Goal: Task Accomplishment & Management: Complete application form

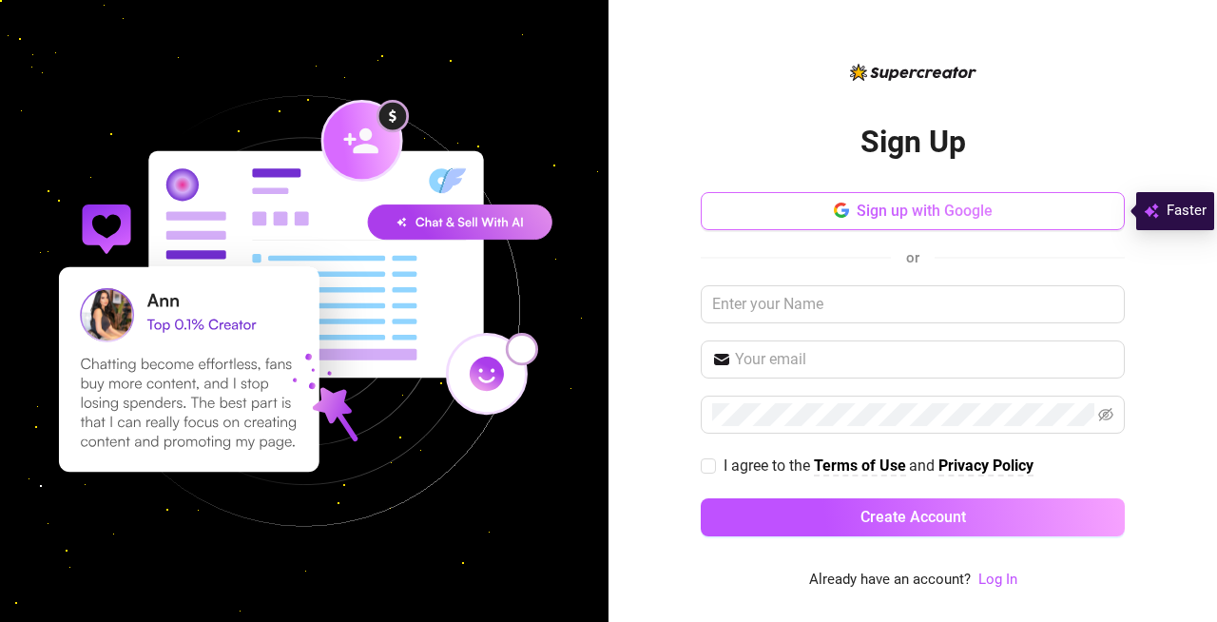
click at [836, 215] on icon "button" at bounding box center [839, 215] width 11 height 6
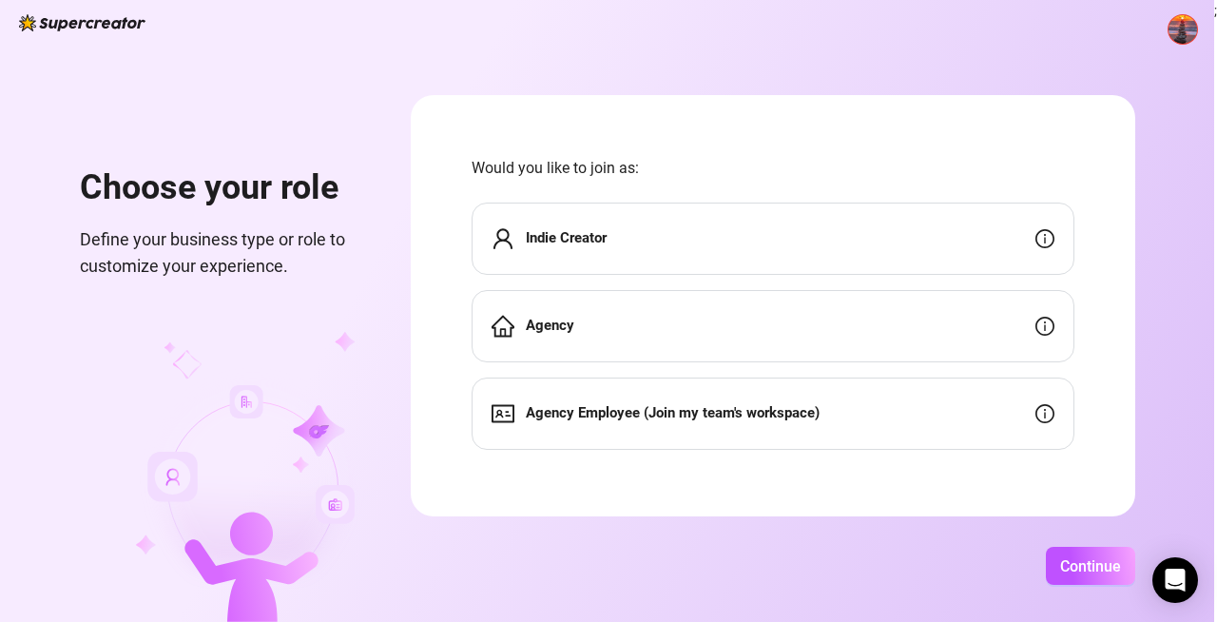
click at [624, 242] on div "Indie Creator" at bounding box center [773, 238] width 603 height 72
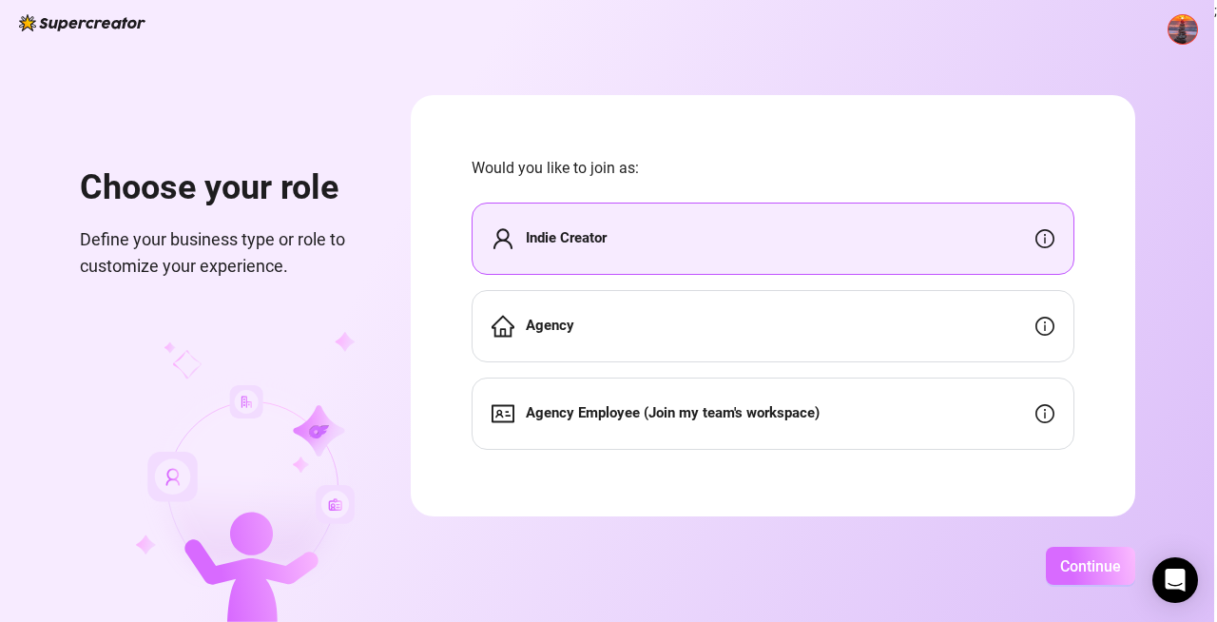
click at [1068, 567] on span "Continue" at bounding box center [1090, 566] width 61 height 18
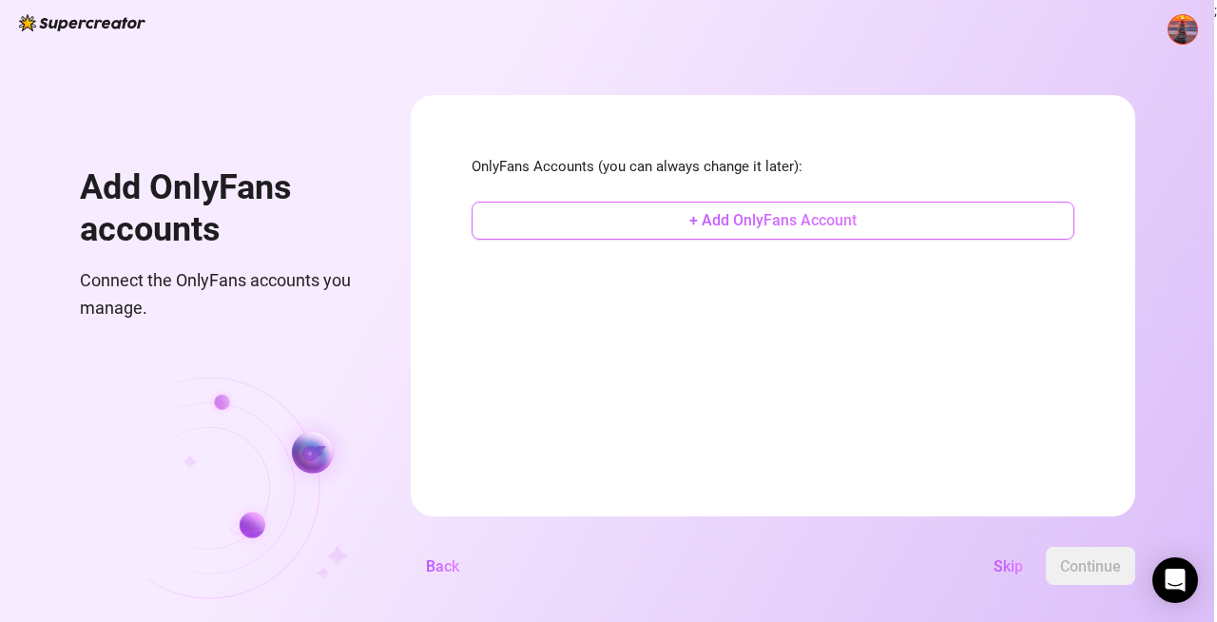
click at [745, 229] on button "+ Add OnlyFans Account" at bounding box center [773, 221] width 603 height 38
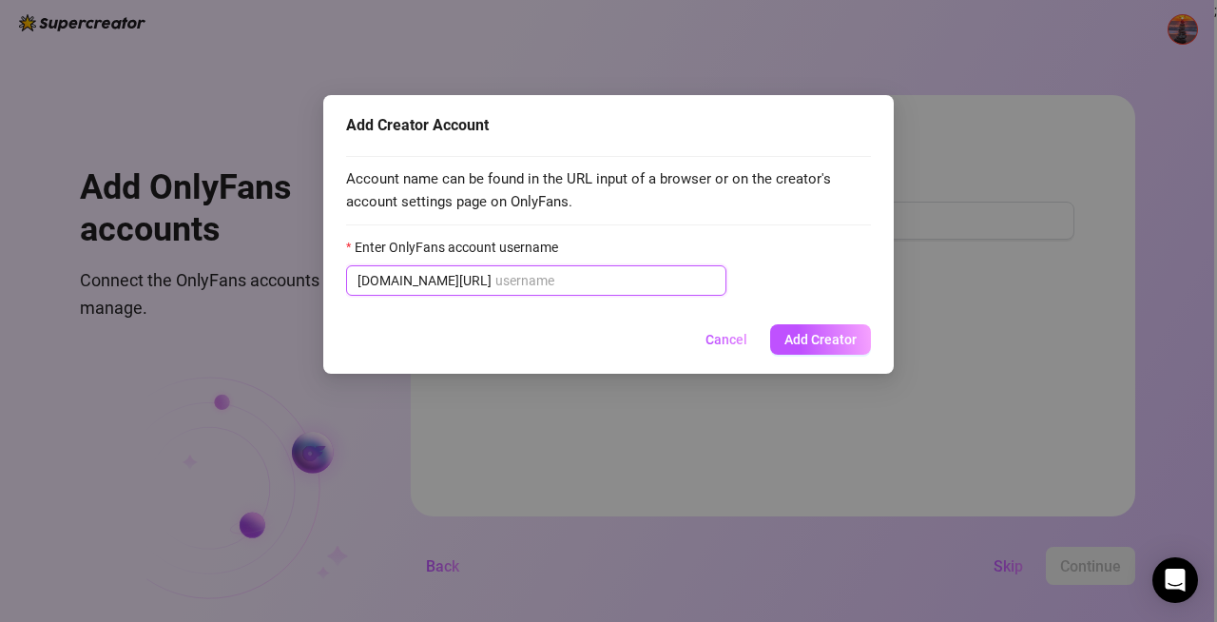
paste input "[PERSON_NAME]"
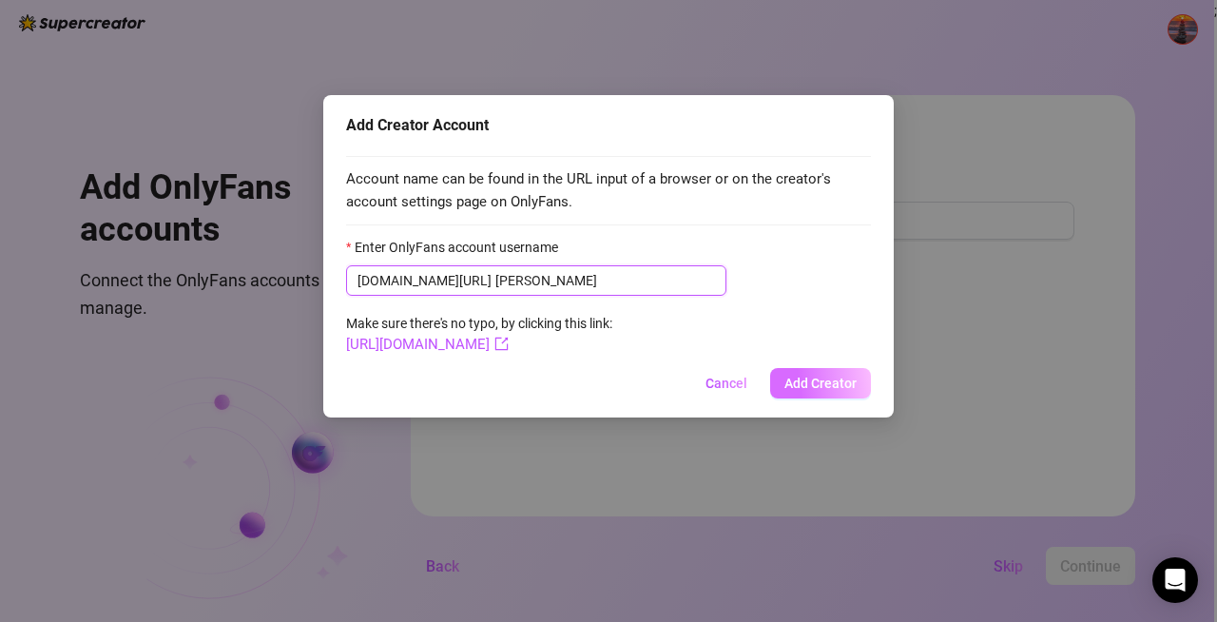
type input "[PERSON_NAME]"
click at [792, 381] on span "Add Creator" at bounding box center [820, 383] width 72 height 15
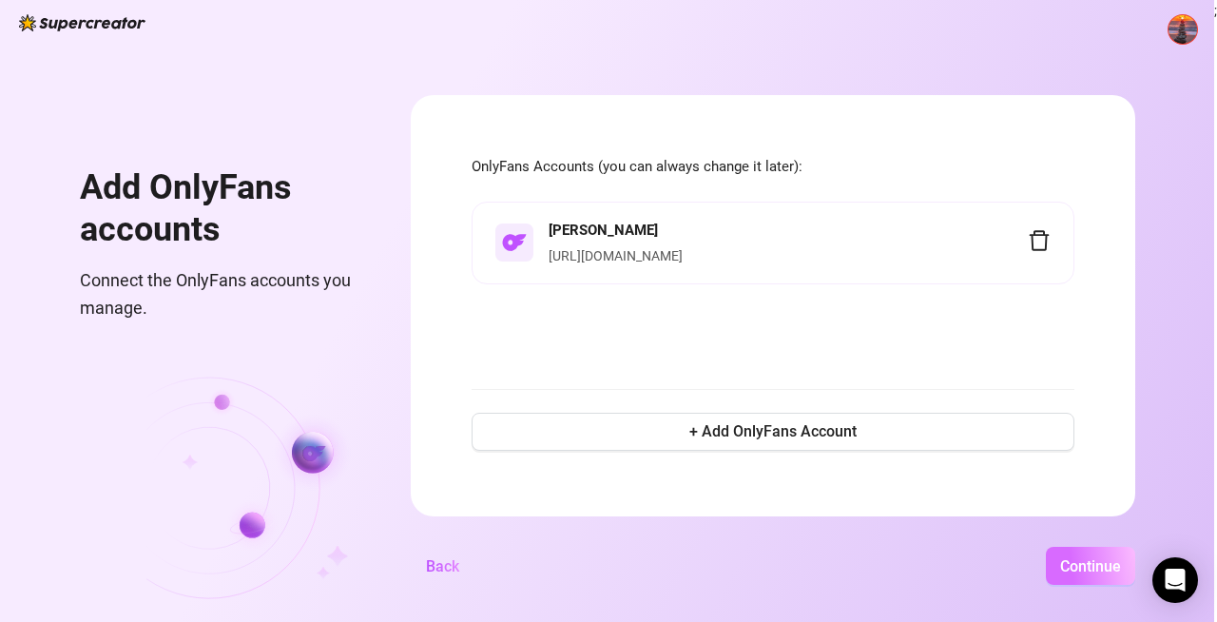
click at [1067, 562] on span "Continue" at bounding box center [1090, 566] width 61 height 18
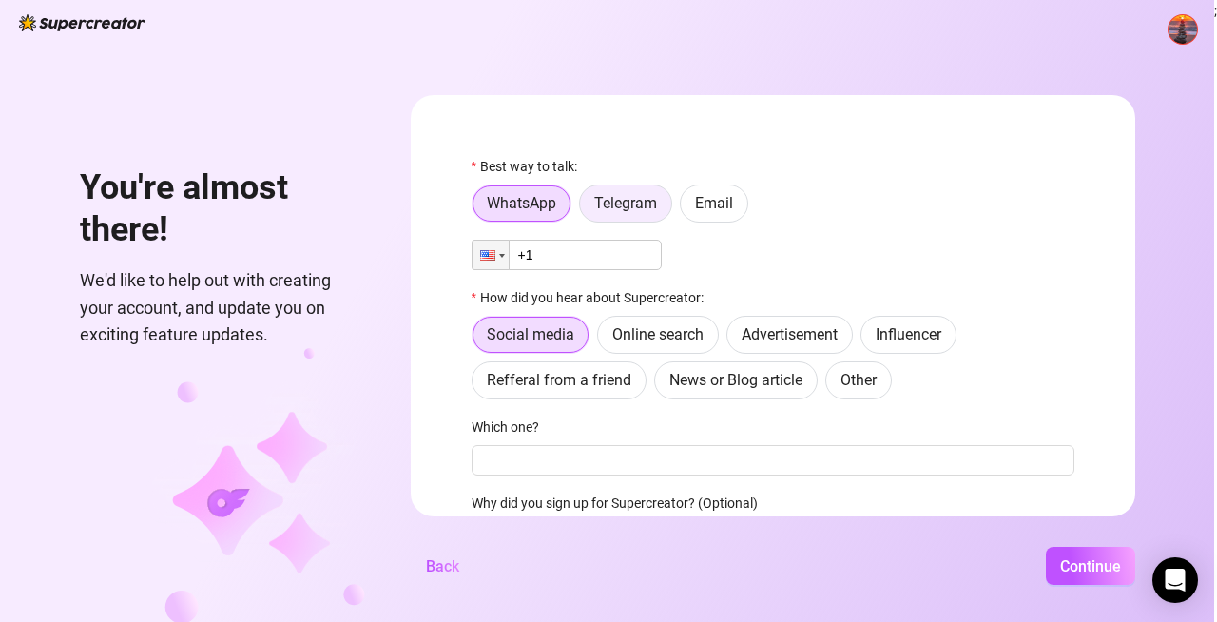
click at [624, 202] on span "Telegram" at bounding box center [625, 203] width 63 height 18
click at [585, 208] on input "Telegram" at bounding box center [585, 208] width 0 height 0
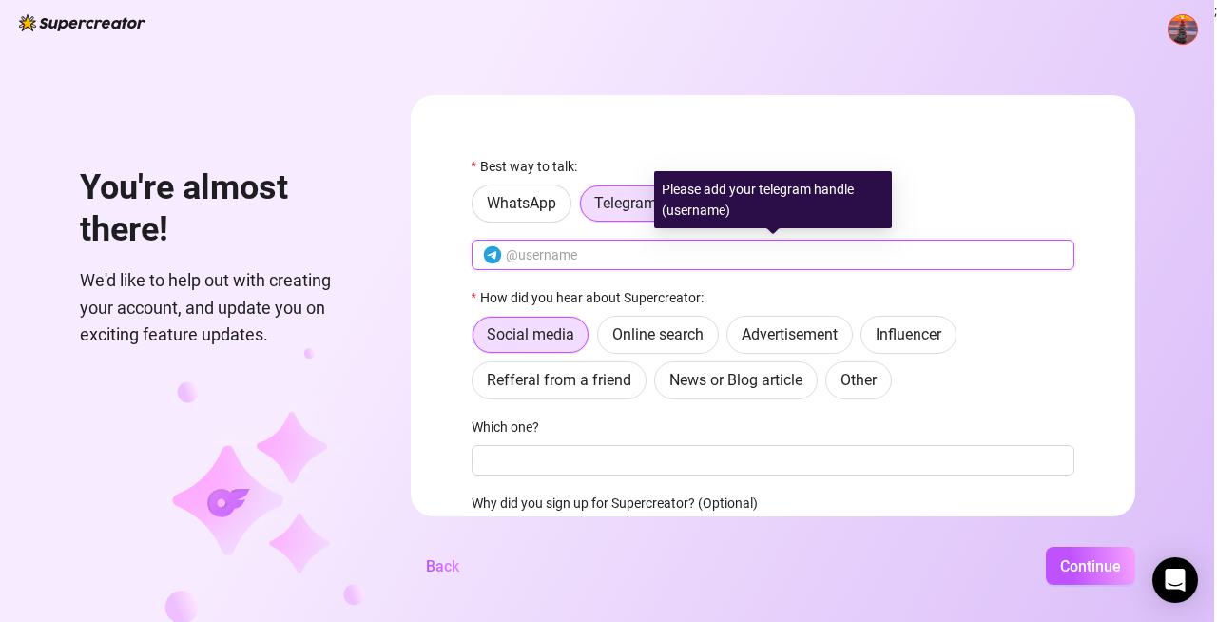
click at [527, 256] on input "text" at bounding box center [784, 254] width 557 height 21
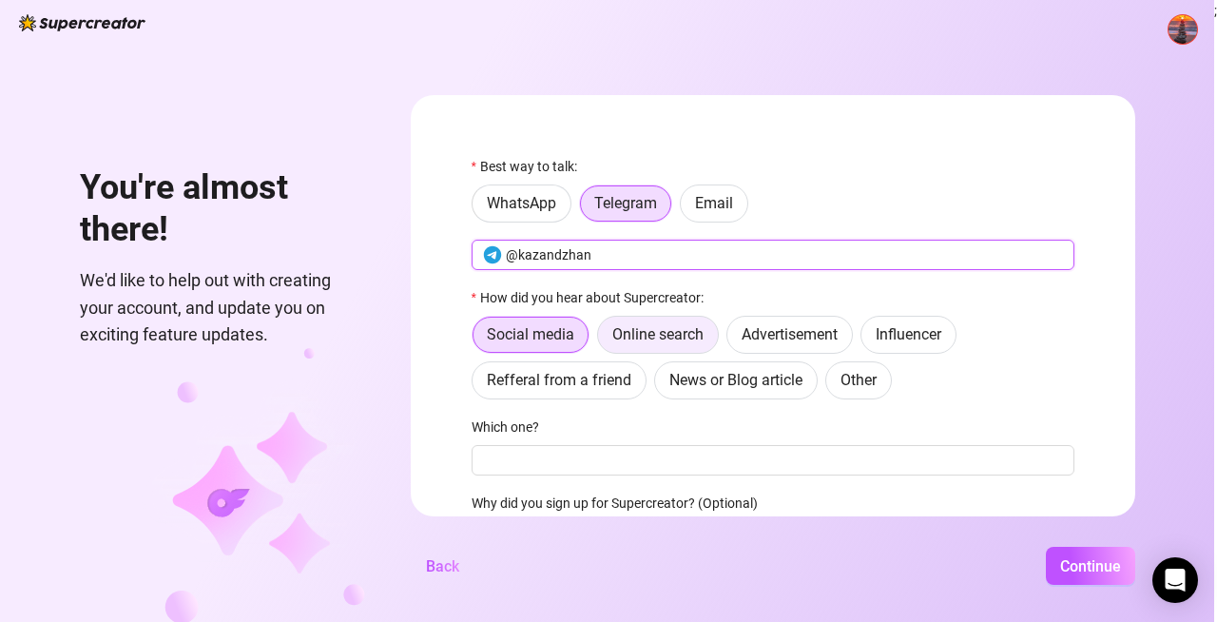
type input "@kazandzhan"
click at [643, 327] on span "Online search" at bounding box center [657, 334] width 91 height 18
click at [603, 339] on input "Online search" at bounding box center [603, 339] width 0 height 0
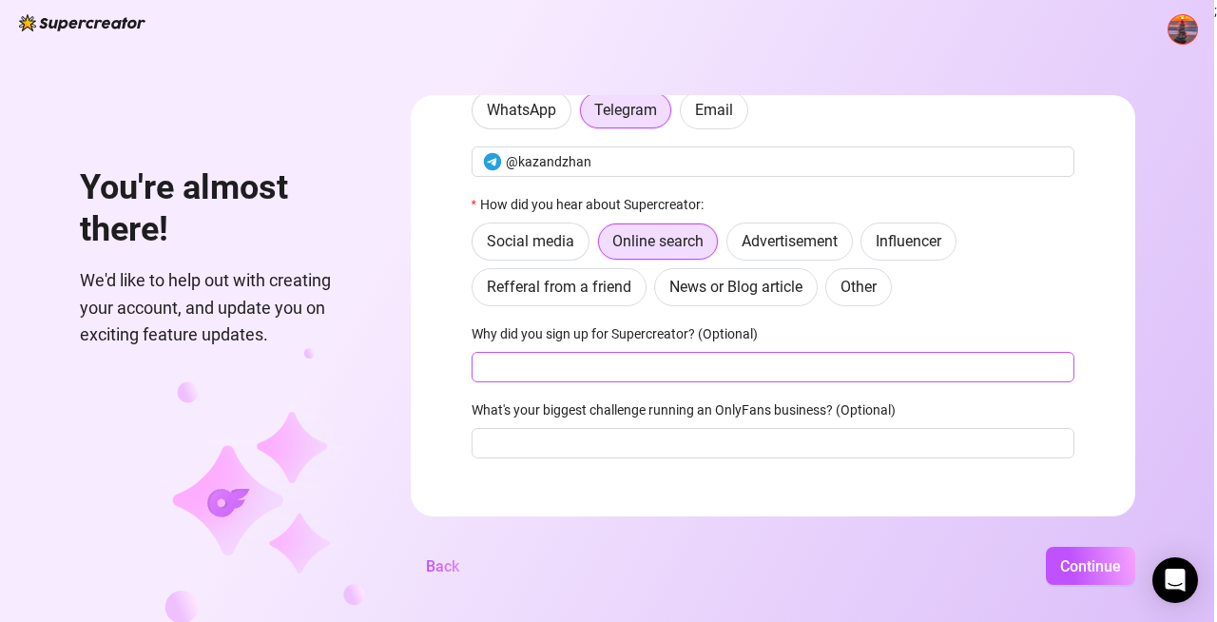
scroll to position [114, 0]
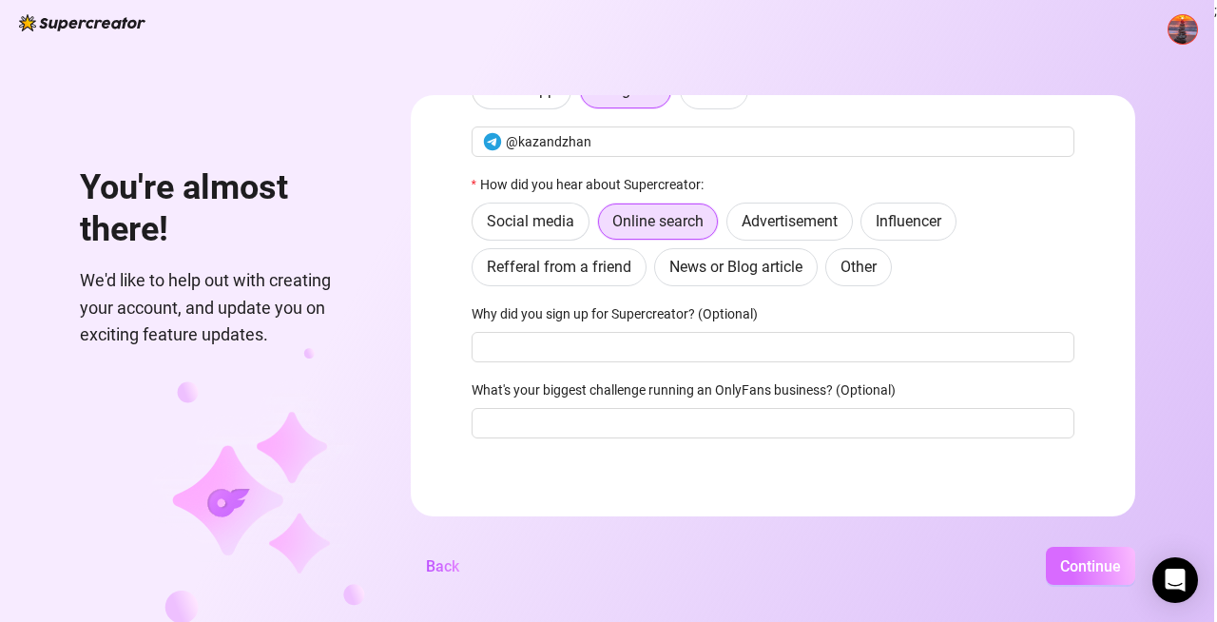
click at [1070, 566] on span "Continue" at bounding box center [1090, 566] width 61 height 18
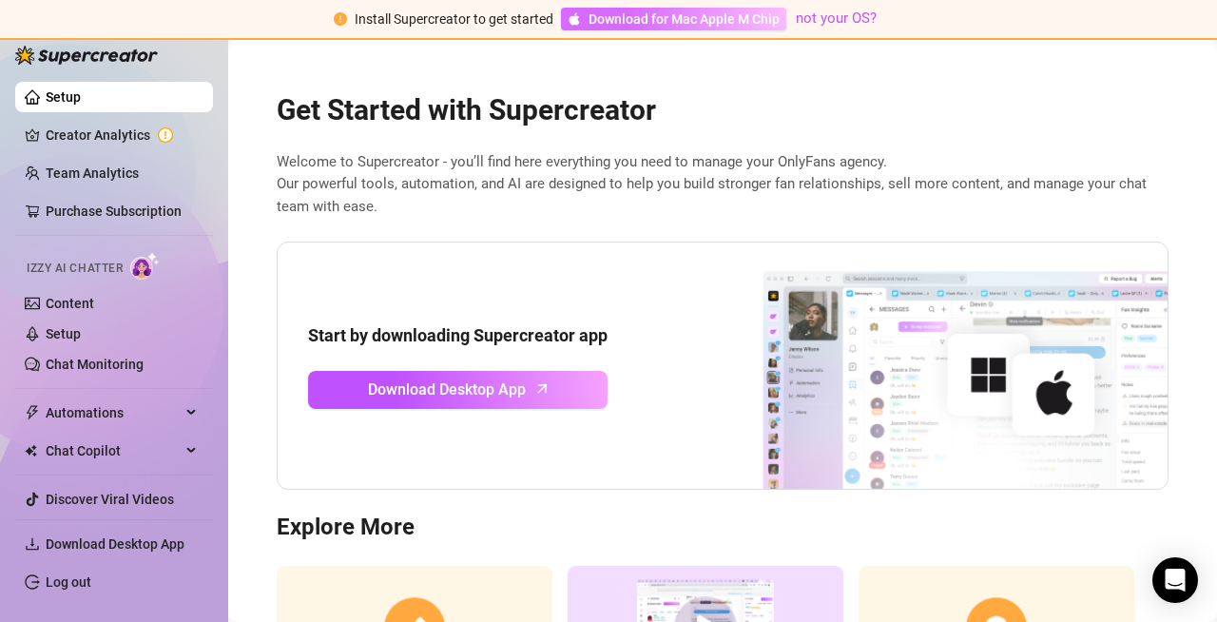
click at [704, 18] on span "Download for Mac Apple M Chip" at bounding box center [683, 19] width 191 height 21
